Goal: Task Accomplishment & Management: Use online tool/utility

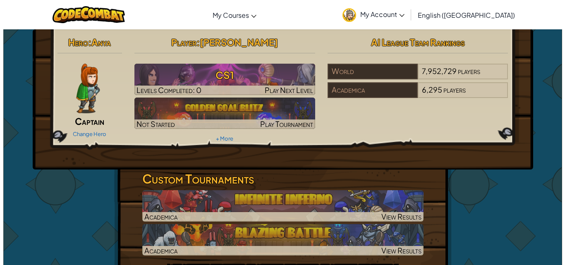
scroll to position [2, 0]
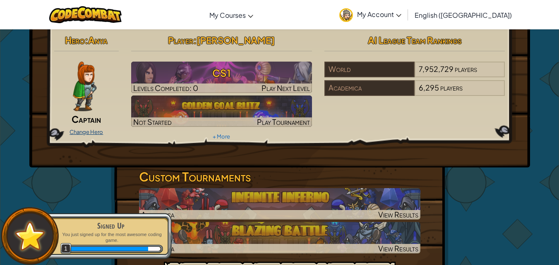
click at [82, 131] on link "Change Hero" at bounding box center [87, 132] width 34 height 7
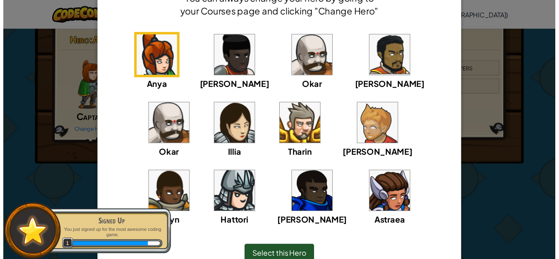
scroll to position [55, 0]
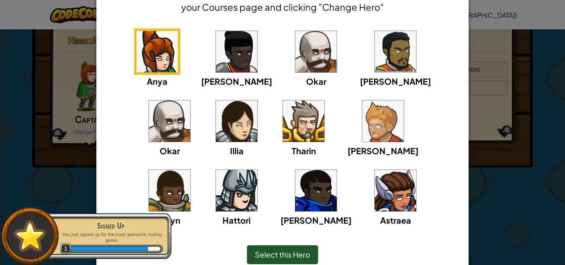
click at [283, 132] on img at bounding box center [303, 121] width 41 height 41
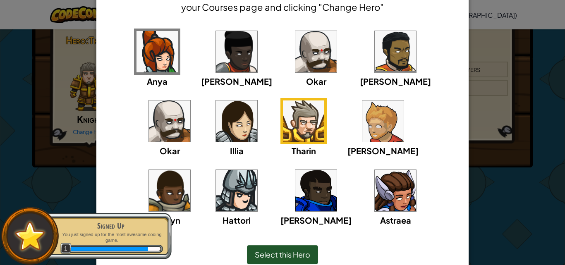
click at [281, 255] on span "Select this Hero" at bounding box center [282, 255] width 55 height 10
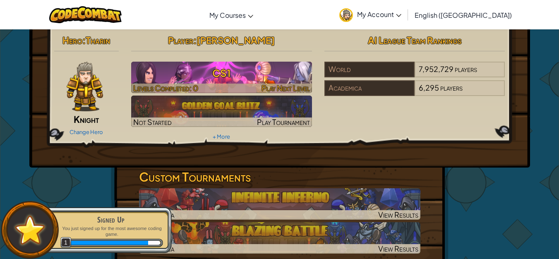
click at [262, 91] on span "Play Next Level" at bounding box center [286, 88] width 48 height 10
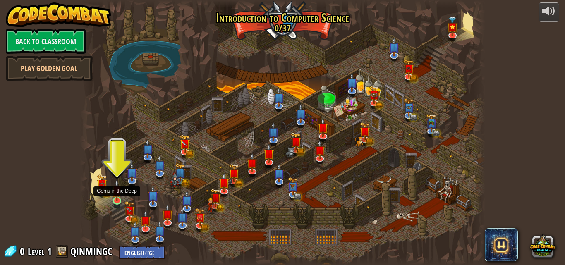
click at [117, 195] on img at bounding box center [117, 191] width 10 height 22
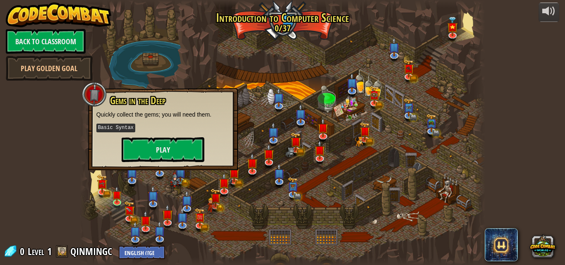
click at [164, 134] on div "Gems in the Deep Quickly collect the gems; you will need them. Basic Syntax Play" at bounding box center [162, 128] width 133 height 67
click at [165, 154] on button "Play" at bounding box center [163, 149] width 83 height 25
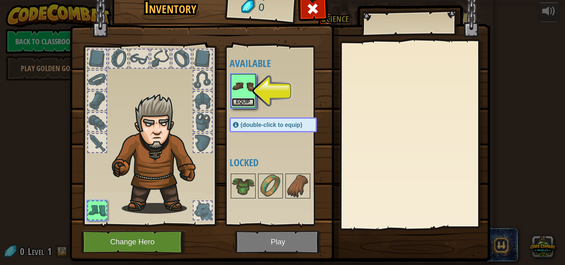
click at [242, 103] on button "Equip" at bounding box center [243, 102] width 23 height 9
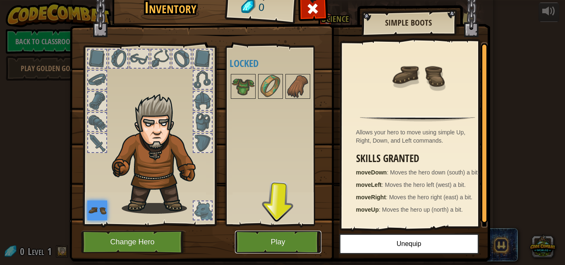
click at [275, 235] on button "Play" at bounding box center [278, 242] width 86 height 23
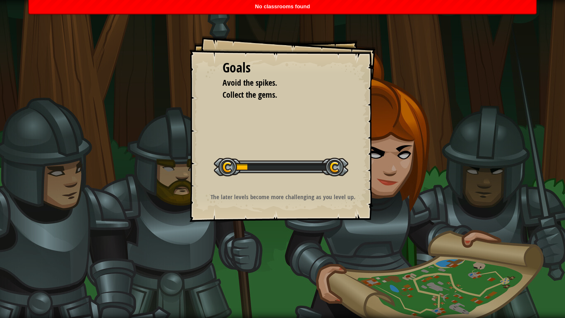
click at [313, 185] on div "Goals Avoid the spikes. Collect the gems. Start Level Error loading from server…" at bounding box center [283, 129] width 186 height 186
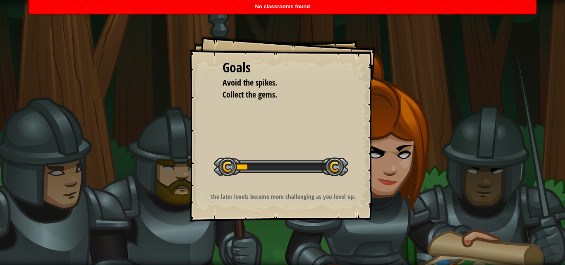
click at [290, 177] on div "Start Level" at bounding box center [281, 165] width 135 height 33
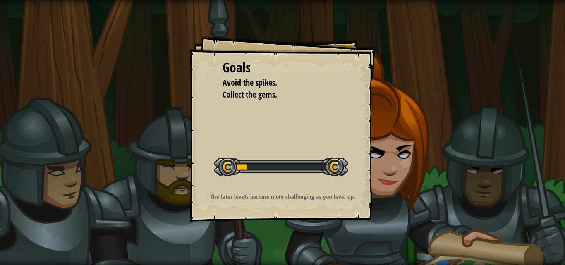
click at [233, 176] on div "Start Level" at bounding box center [281, 165] width 135 height 33
click at [231, 169] on div at bounding box center [281, 167] width 135 height 19
click at [340, 164] on div at bounding box center [281, 167] width 135 height 19
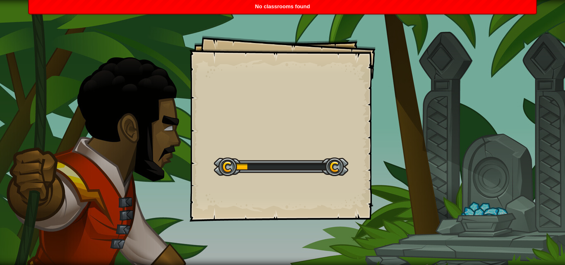
click at [237, 173] on div at bounding box center [281, 167] width 135 height 19
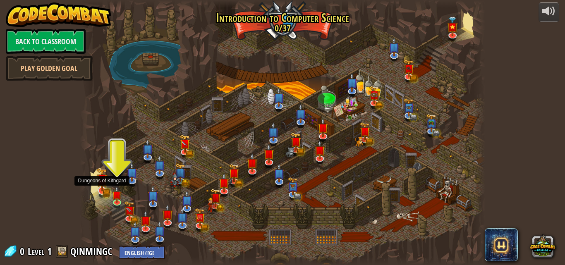
click at [102, 185] on img at bounding box center [101, 180] width 11 height 24
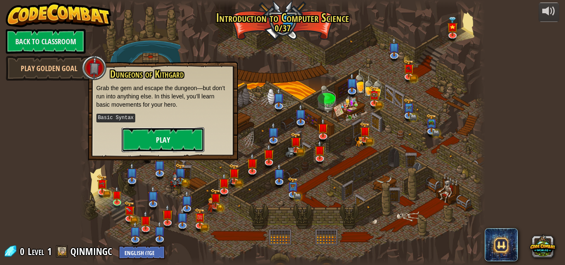
click at [163, 139] on button "Play" at bounding box center [163, 139] width 83 height 25
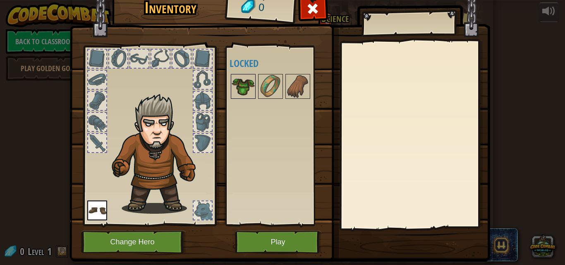
click at [244, 87] on img at bounding box center [243, 86] width 23 height 23
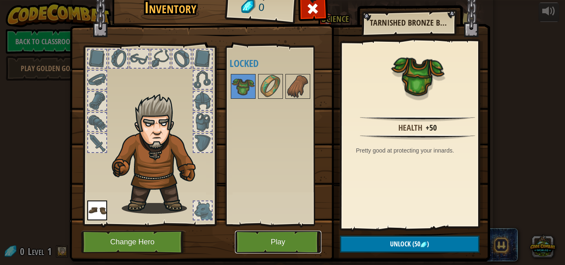
click at [294, 240] on button "Play" at bounding box center [278, 242] width 86 height 23
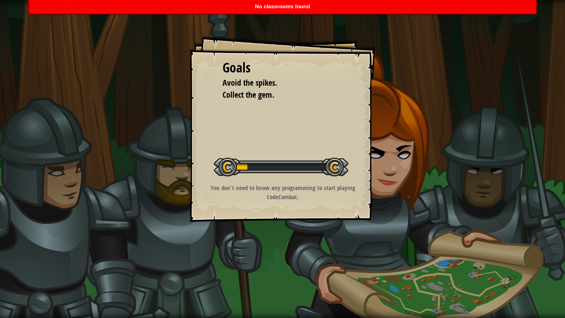
click at [305, 195] on p "You don't need to know any programming to start playing CodeCombat." at bounding box center [283, 192] width 166 height 18
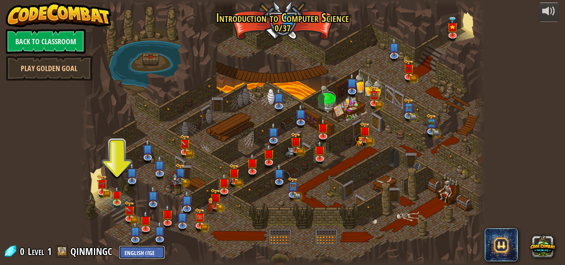
click at [126, 252] on select "English (US) English (UK) 简体中文 繁體中文 русский español (ES) español (América Latin…" at bounding box center [142, 253] width 46 height 14
click at [70, 175] on div "powered by Back to Classroom Play Golden Goal Kithgard Gates Escape the Kithgar…" at bounding box center [282, 132] width 565 height 265
click at [75, 69] on link "Play Golden Goal" at bounding box center [49, 68] width 87 height 25
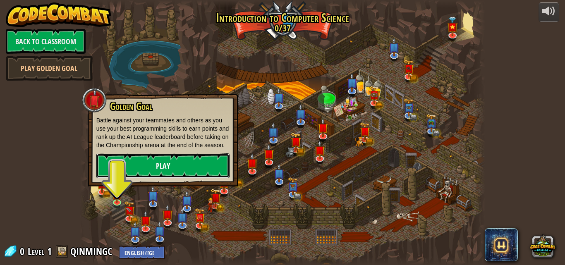
click at [154, 166] on link "Play" at bounding box center [162, 166] width 133 height 25
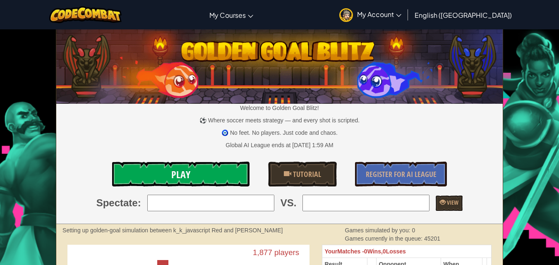
click at [185, 181] on span "Play" at bounding box center [180, 174] width 19 height 13
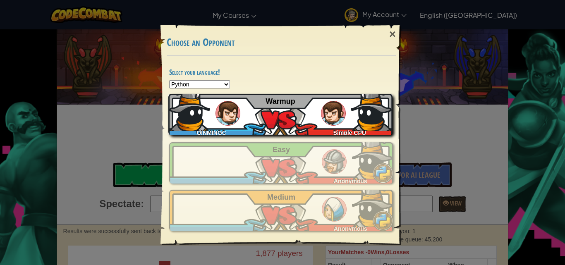
click at [267, 131] on div "QINMINGC Simple CPU Warmup" at bounding box center [280, 114] width 224 height 41
